Goal: Task Accomplishment & Management: Manage account settings

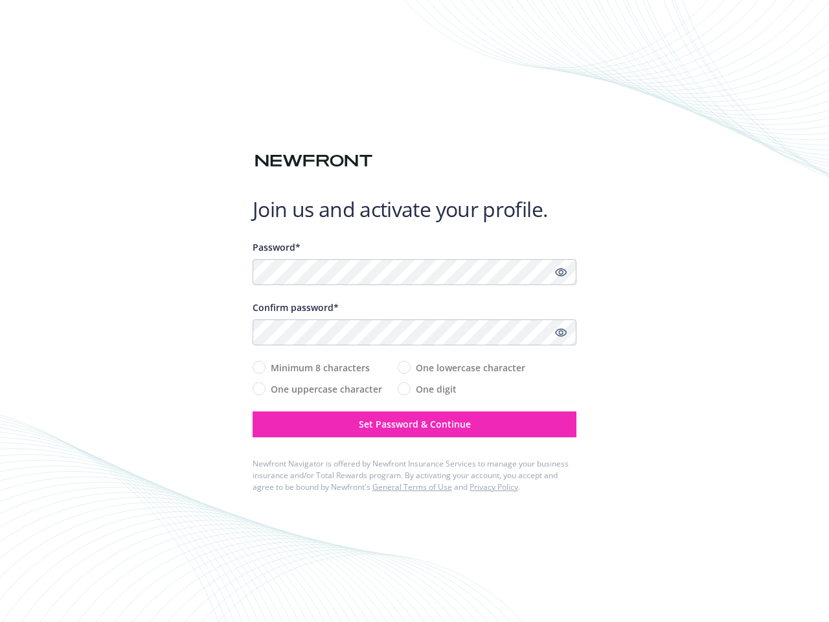
click at [414, 311] on div "Confirm password*" at bounding box center [415, 307] width 324 height 14
click at [561, 272] on icon "Show password" at bounding box center [561, 272] width 12 height 12
click at [561, 332] on icon "Show password" at bounding box center [561, 332] width 12 height 12
click at [414, 424] on span "Set Password & Continue" at bounding box center [415, 424] width 112 height 12
